Goal: Check status: Check status

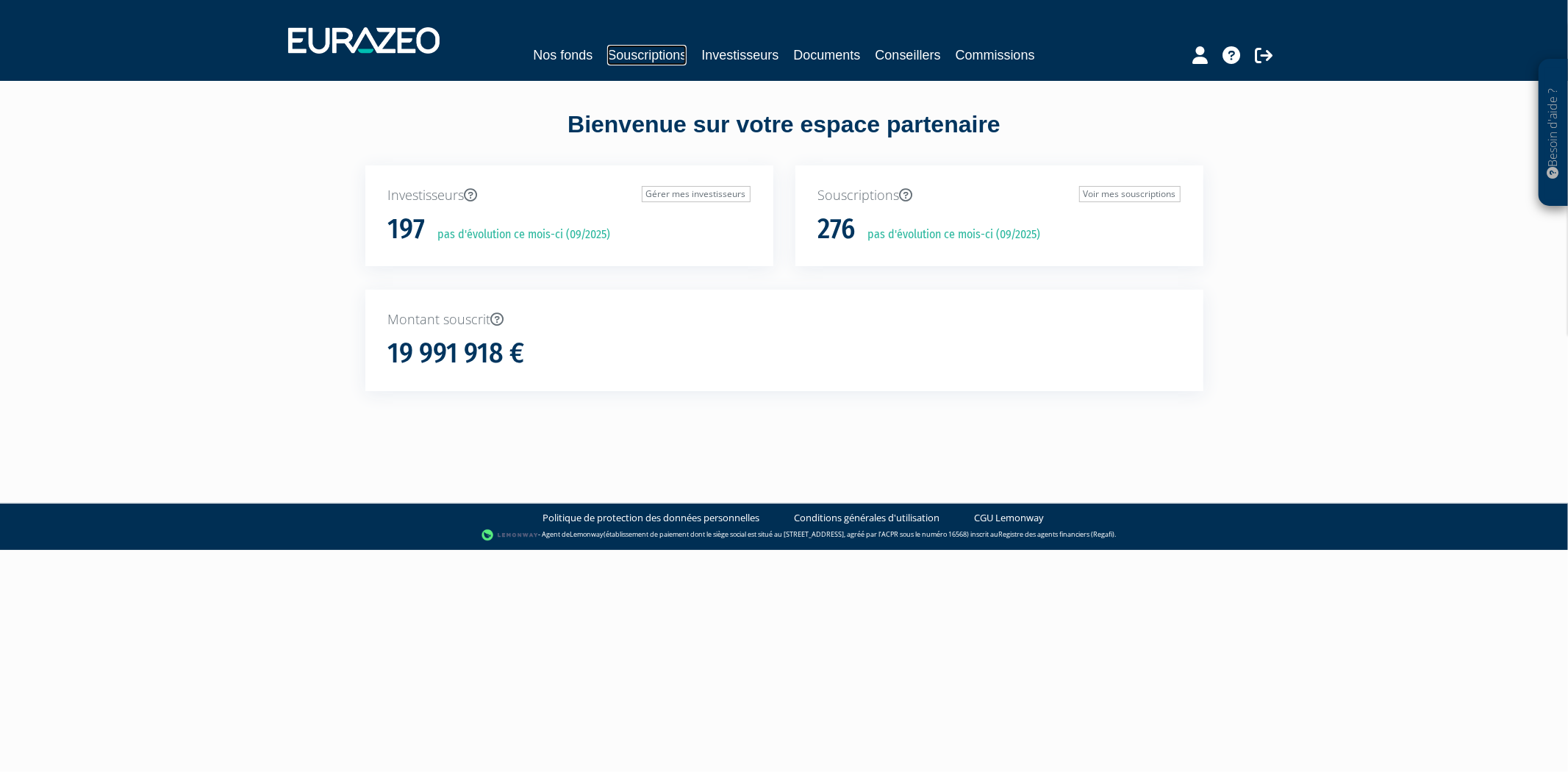
click at [629, 56] on link "Souscriptions" at bounding box center [647, 55] width 79 height 21
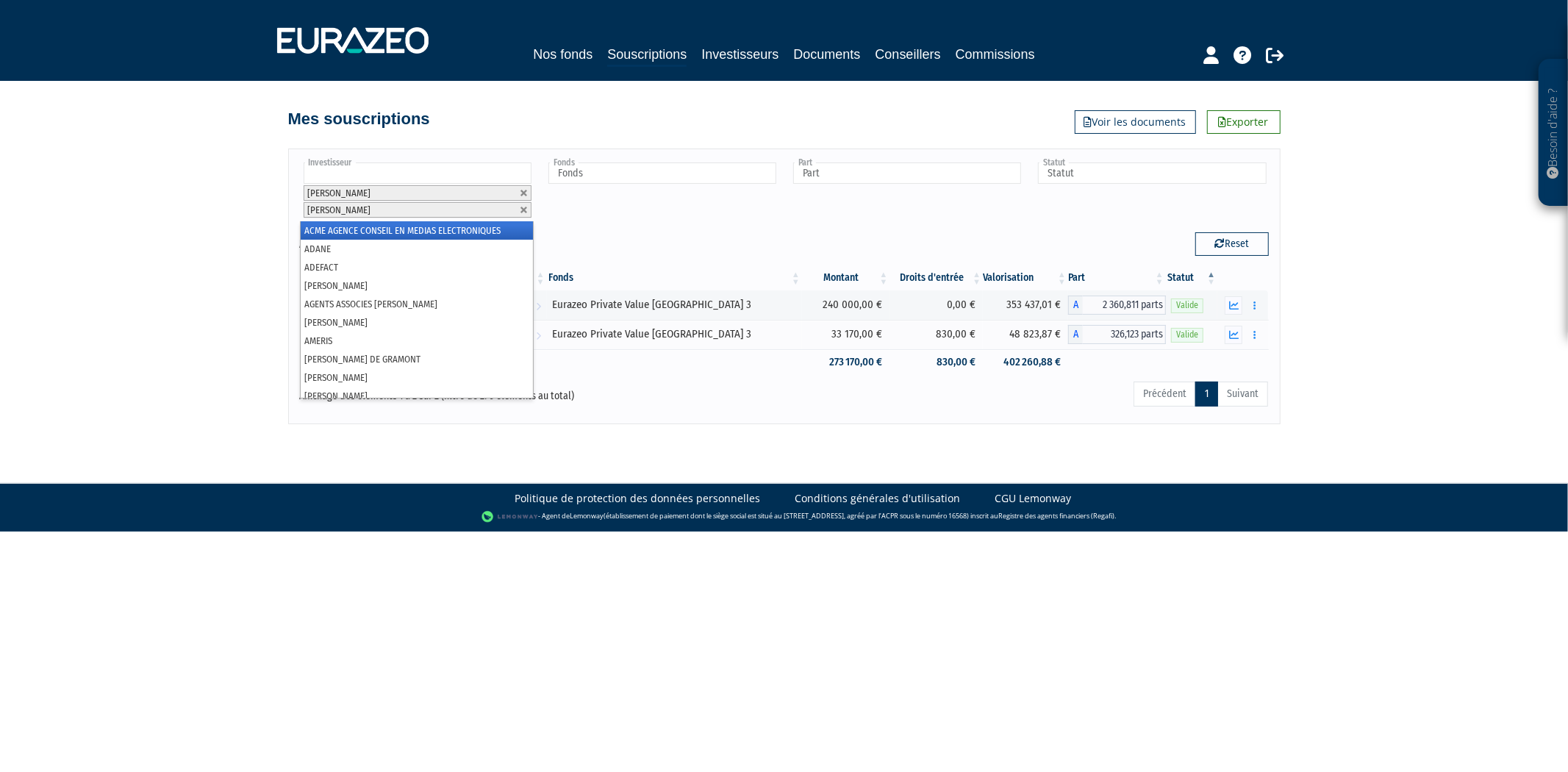
click at [449, 166] on input "text" at bounding box center [417, 173] width 228 height 22
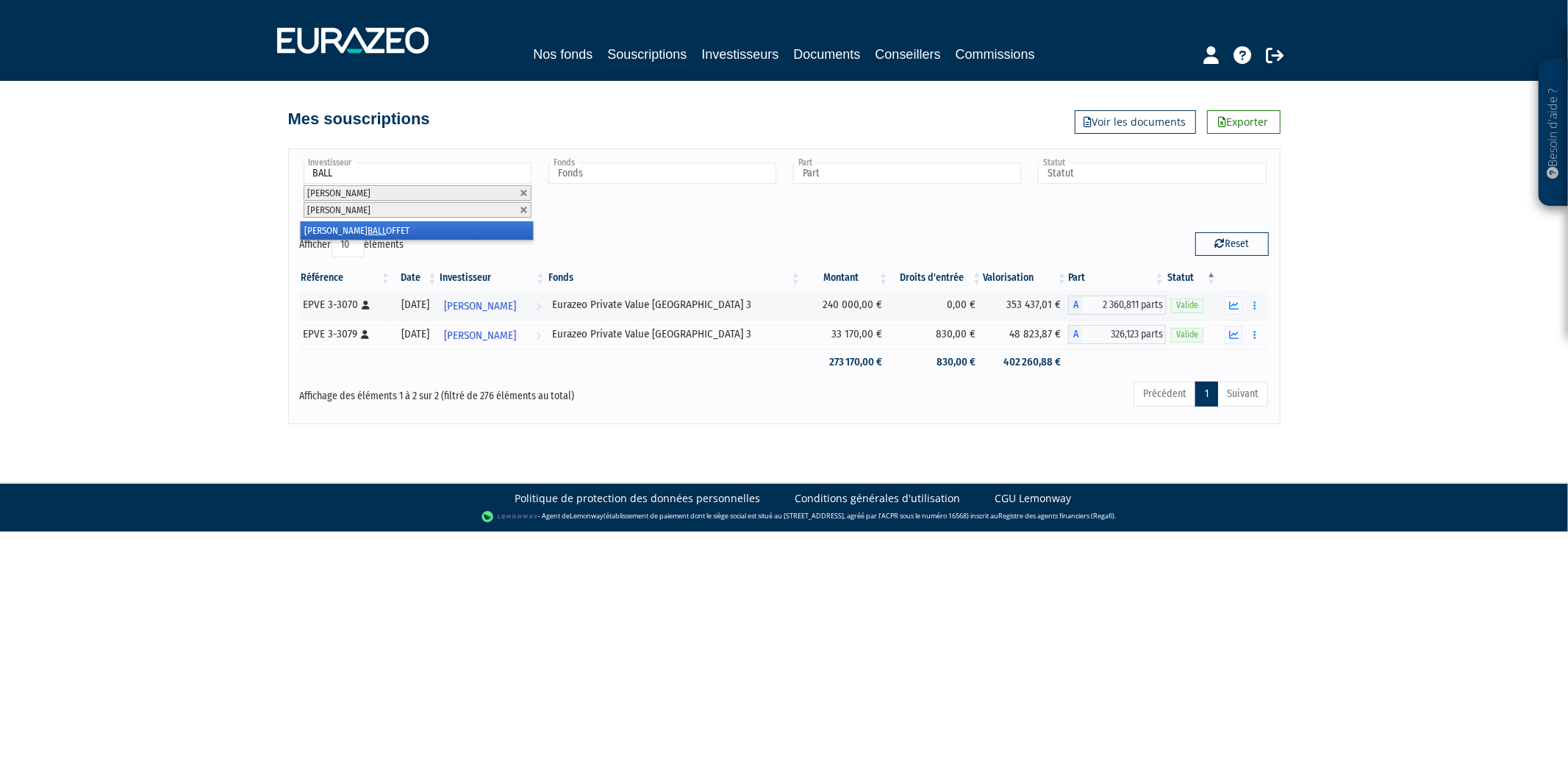
type input "BALL"
click at [384, 224] on li "[PERSON_NAME] OFFET" at bounding box center [417, 230] width 232 height 19
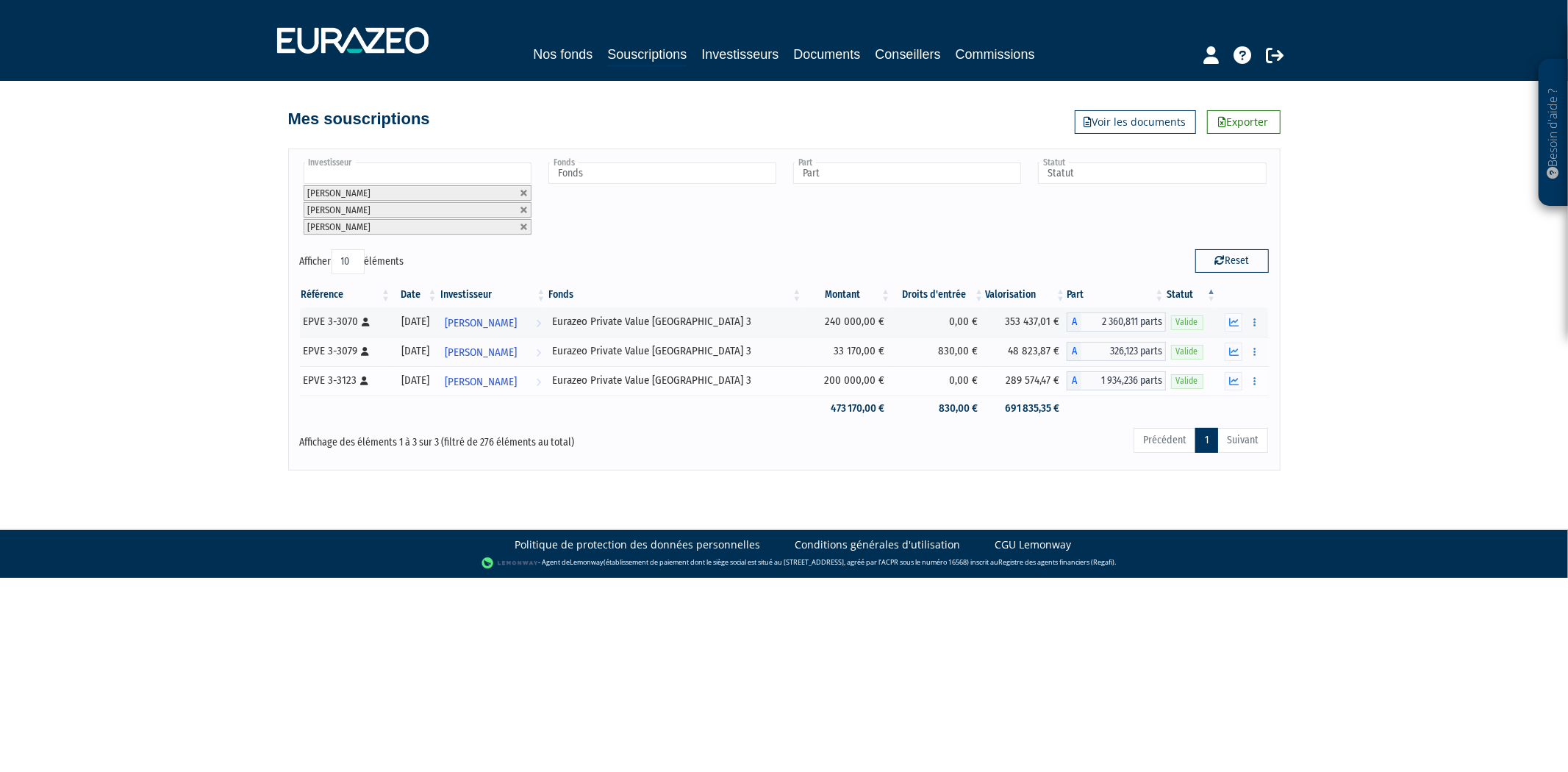
drag, startPoint x: 1004, startPoint y: 383, endPoint x: 1052, endPoint y: 377, distance: 48.4
click at [1052, 377] on td "289 574,47 €" at bounding box center [1025, 380] width 81 height 29
copy td "289 574,47"
